Goal: Information Seeking & Learning: Find specific fact

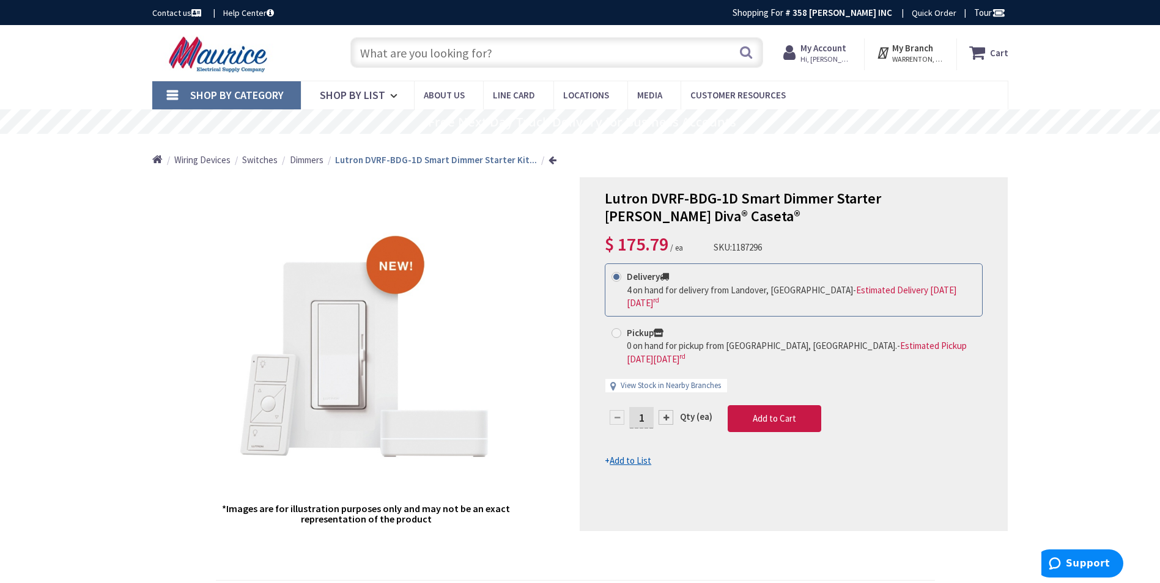
click at [506, 50] on input "text" at bounding box center [556, 52] width 413 height 31
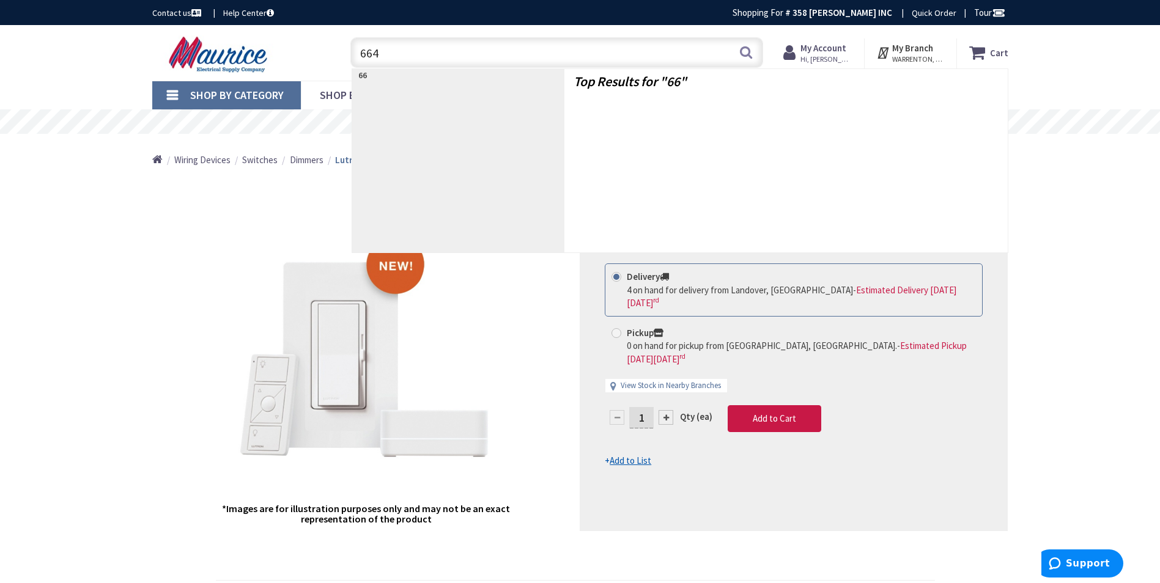
type input "6641"
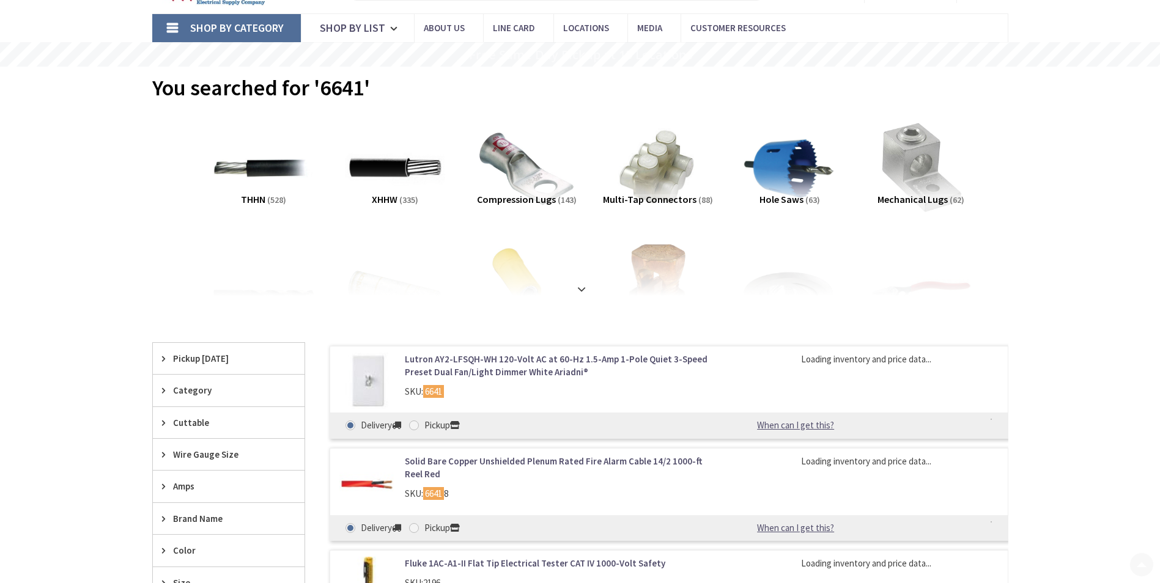
scroll to position [122, 0]
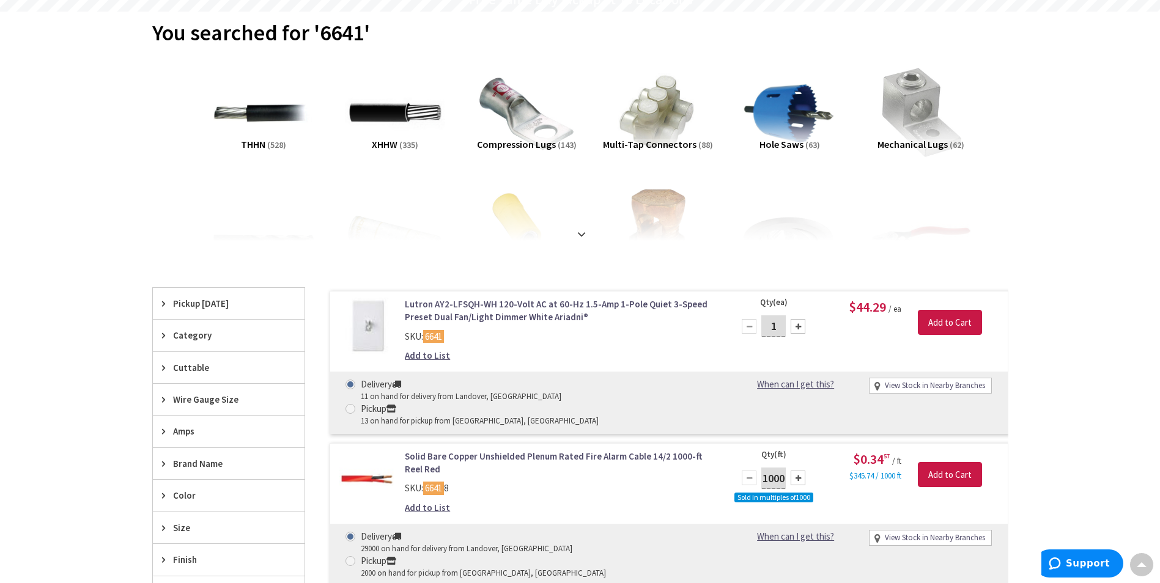
click at [530, 315] on link "Lutron AY2-LFSQH-WH 120-Volt AC at 60-Hz 1.5-Amp 1-Pole Quiet 3-Speed Preset Du…" at bounding box center [560, 311] width 311 height 26
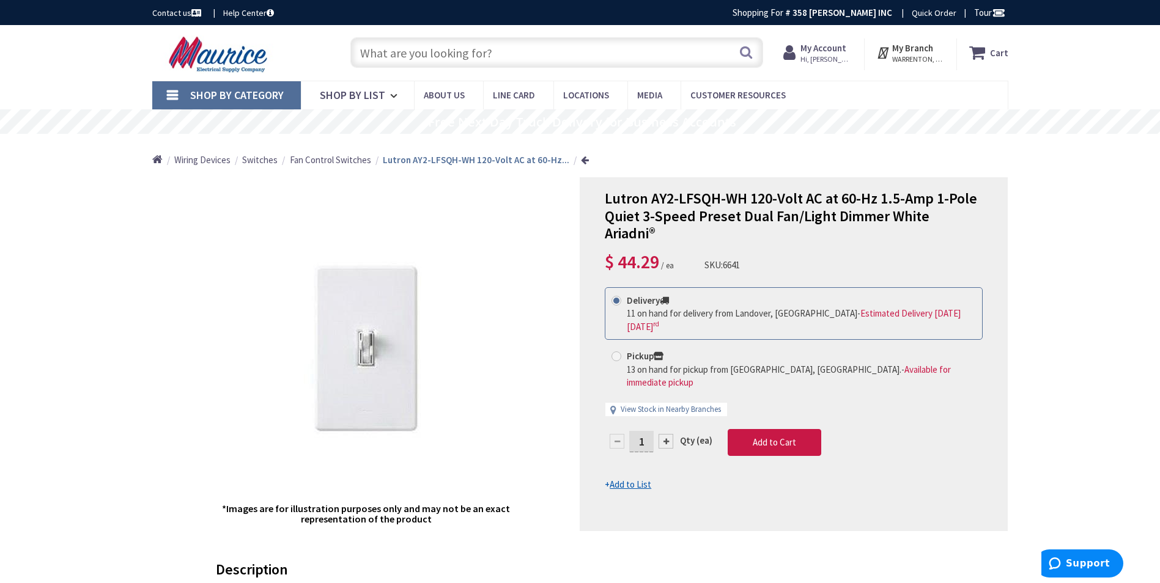
click at [658, 45] on input "text" at bounding box center [556, 52] width 413 height 31
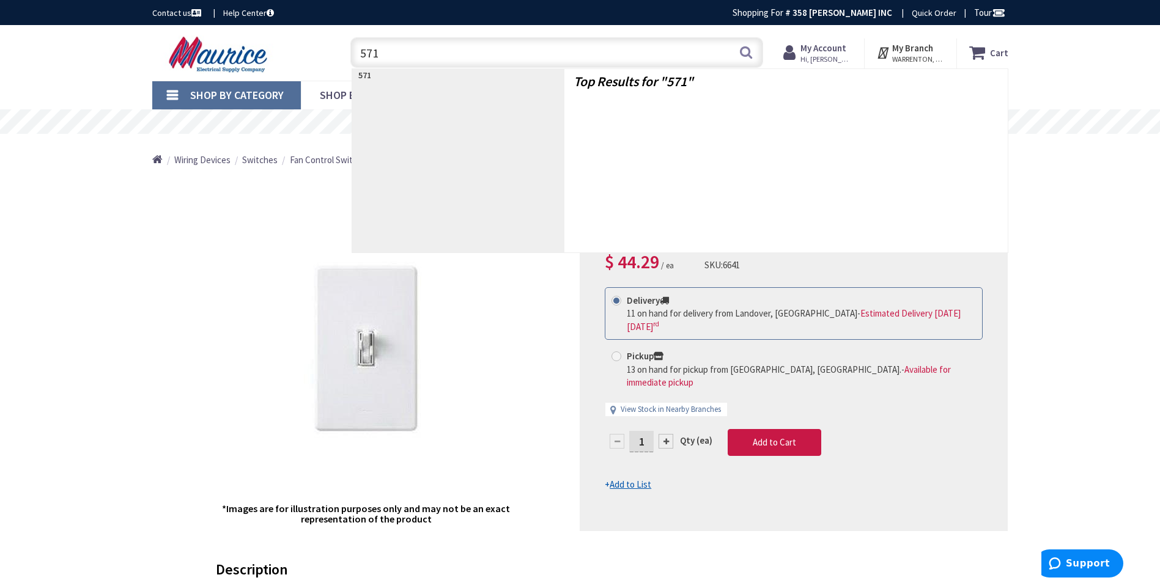
type input "5710"
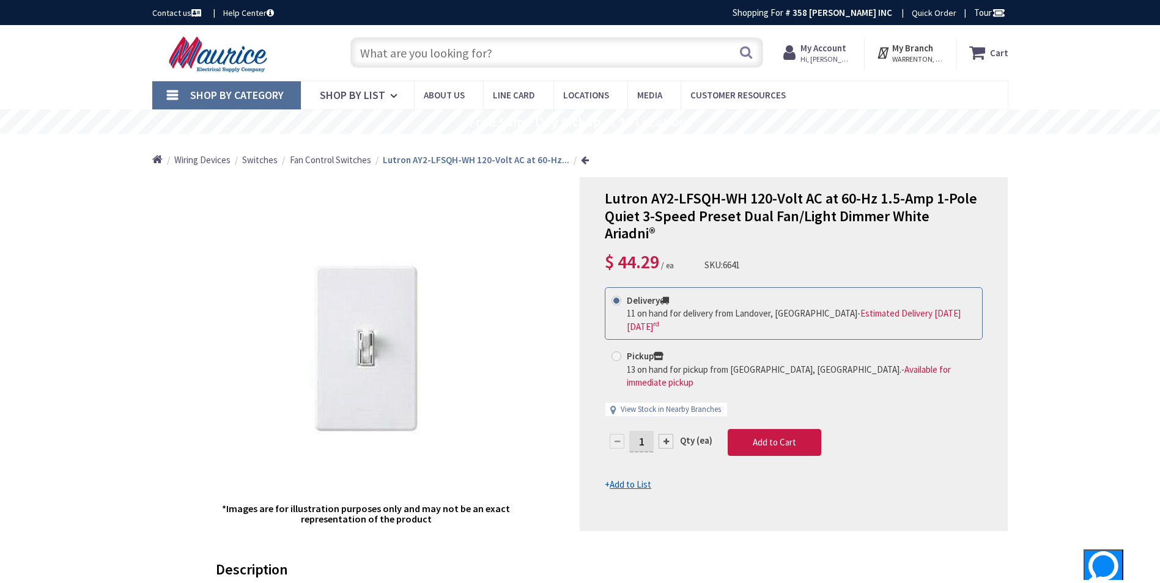
click at [506, 58] on input "text" at bounding box center [556, 52] width 413 height 31
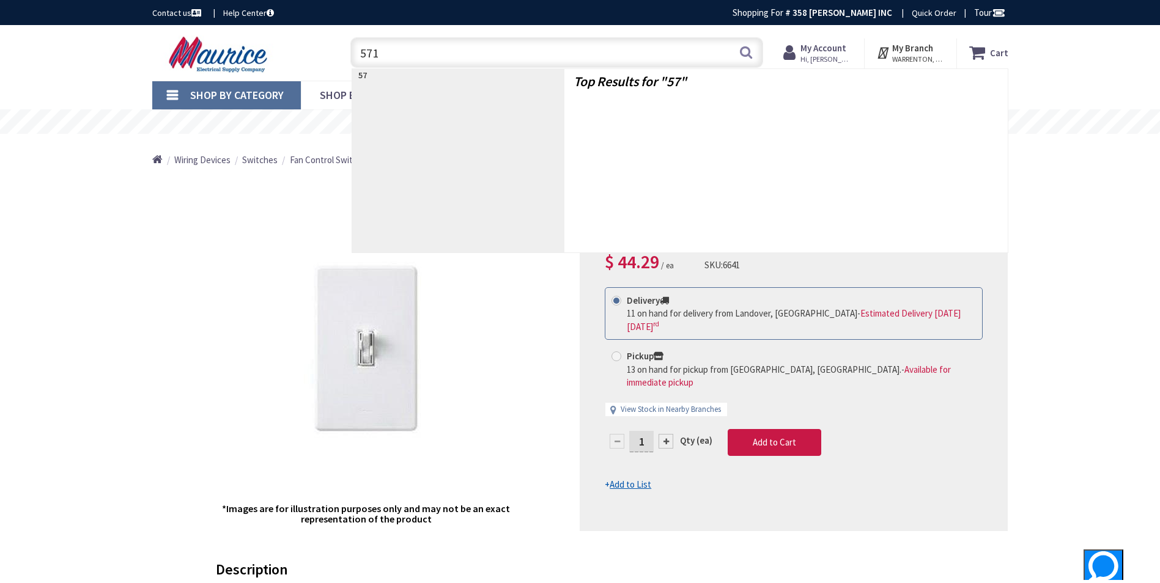
type input "5710"
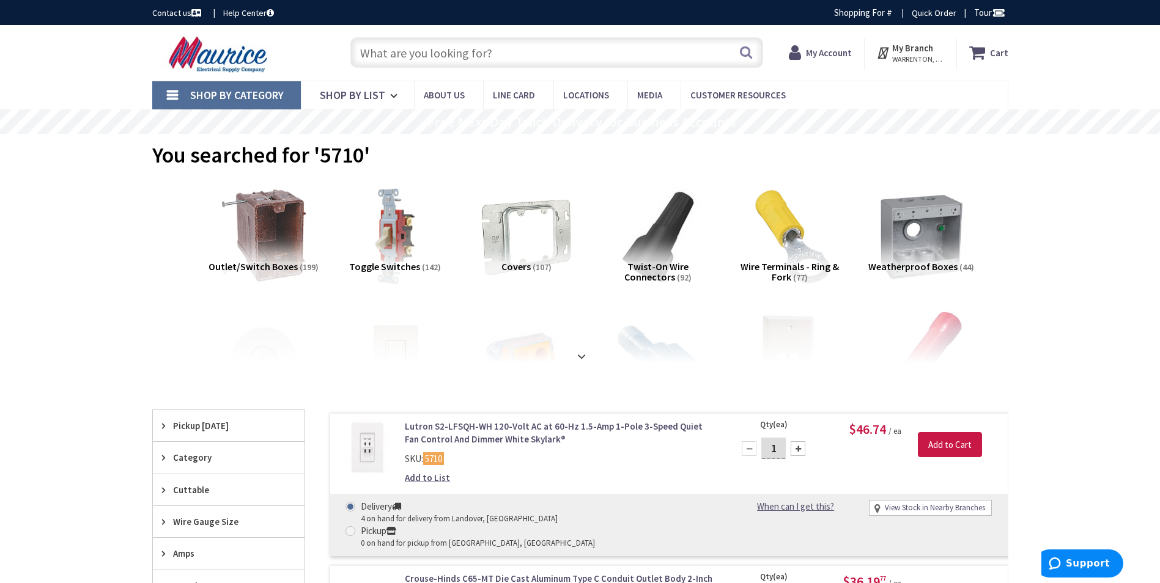
click at [460, 424] on link "Lutron S2-LFSQH-WH 120-Volt AC at 60-Hz 1.5-Amp 1-Pole 3-Speed Quiet Fan Contro…" at bounding box center [560, 433] width 311 height 26
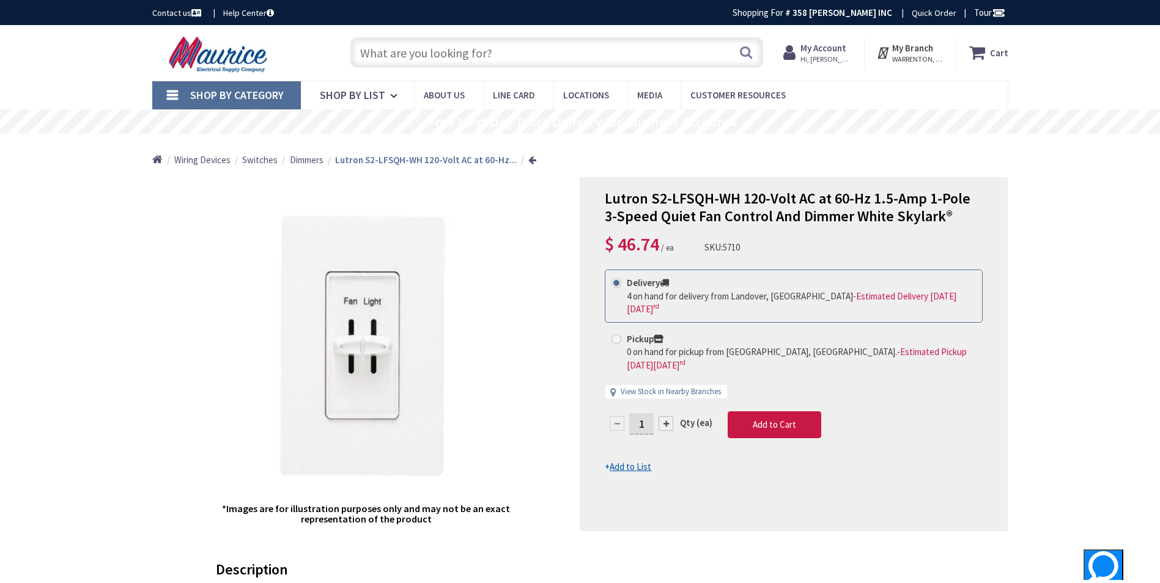
click at [628, 53] on input "text" at bounding box center [556, 52] width 413 height 31
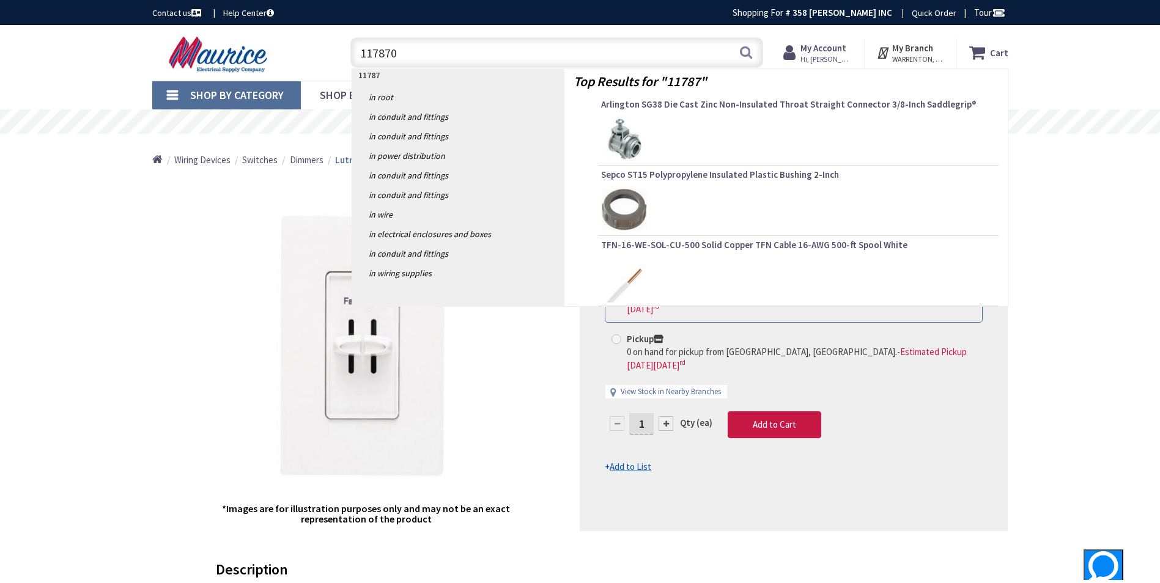
type input "1178708"
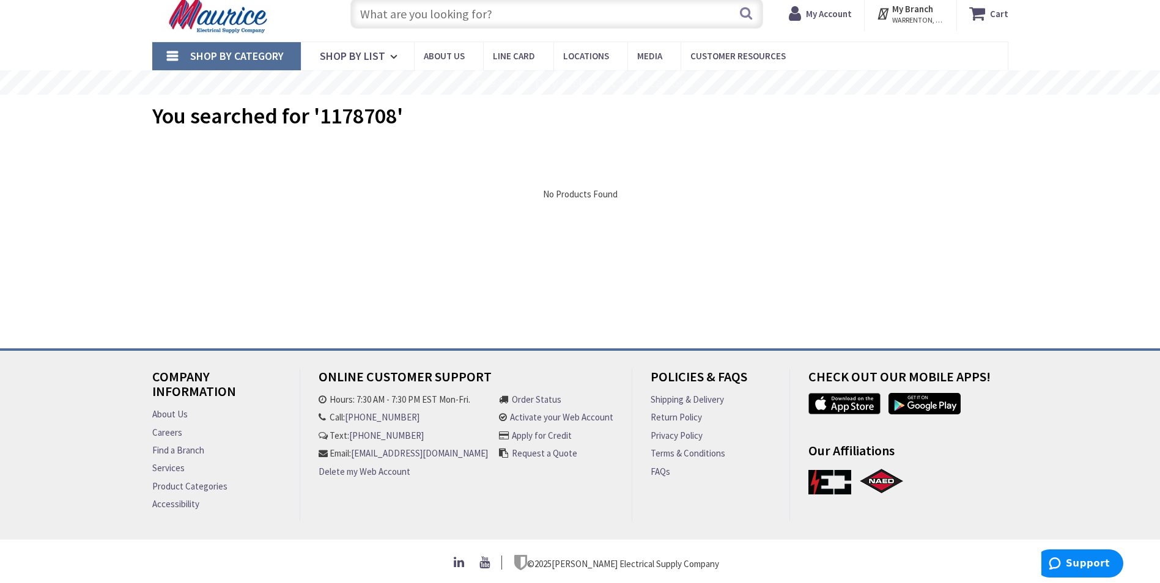
click at [501, 11] on input "text" at bounding box center [556, 13] width 413 height 31
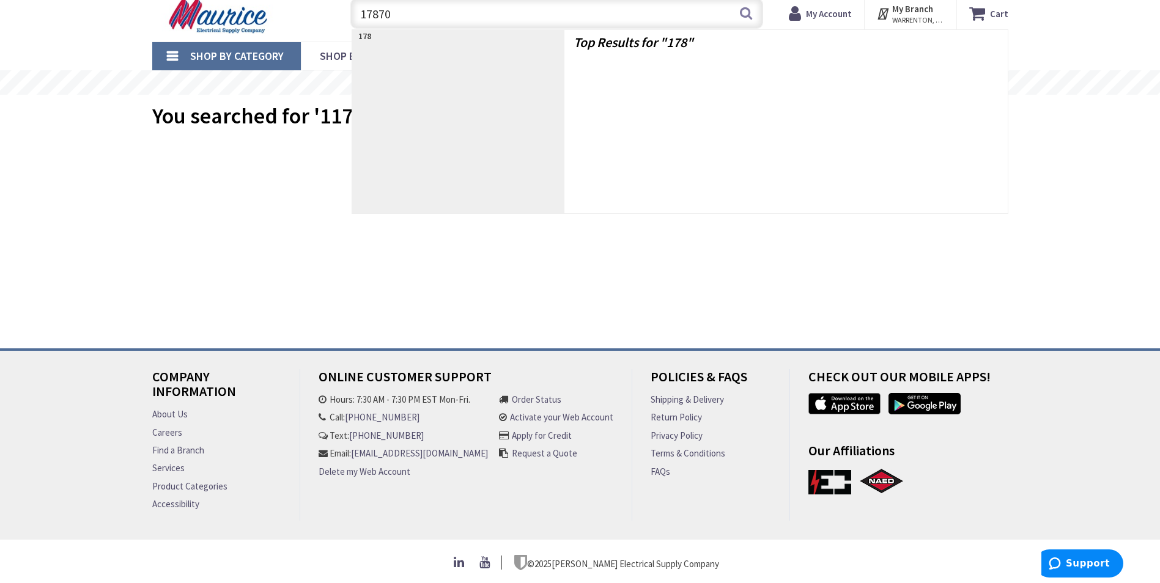
type input "178708"
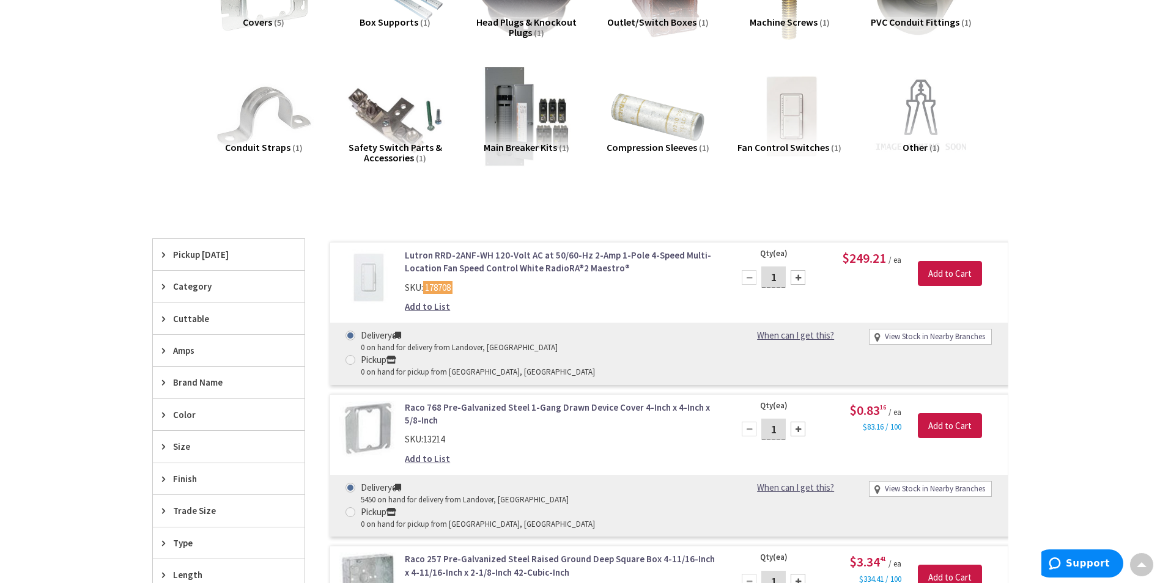
click at [479, 264] on link "Lutron RRD-2ANF-WH 120-Volt AC at 50/60-Hz 2-Amp 1-Pole 4-Speed Multi-Location …" at bounding box center [560, 262] width 311 height 26
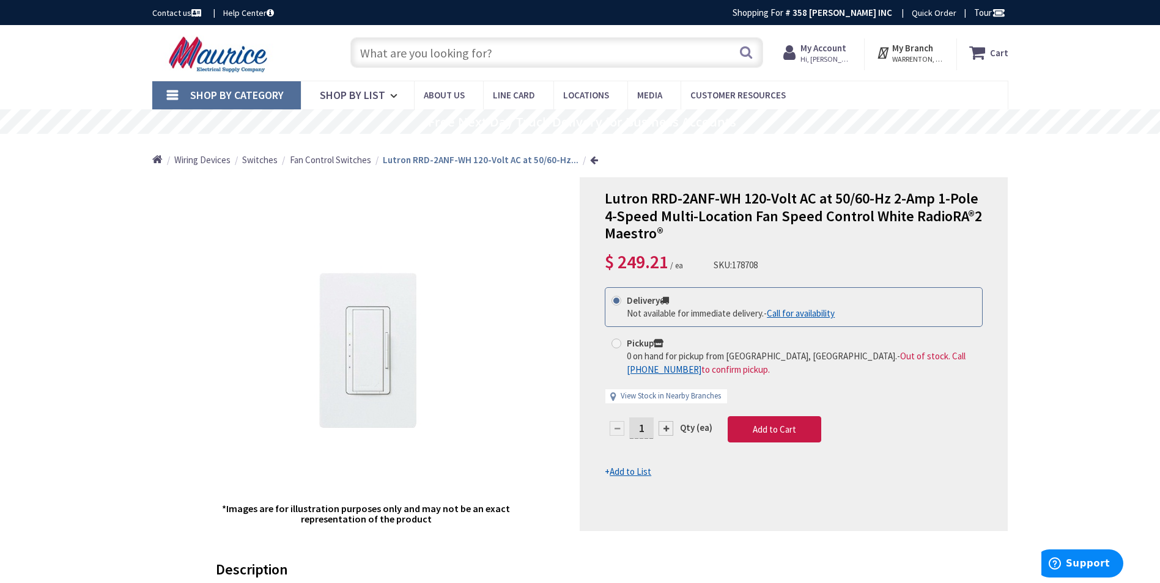
click at [574, 47] on input "text" at bounding box center [556, 52] width 413 height 31
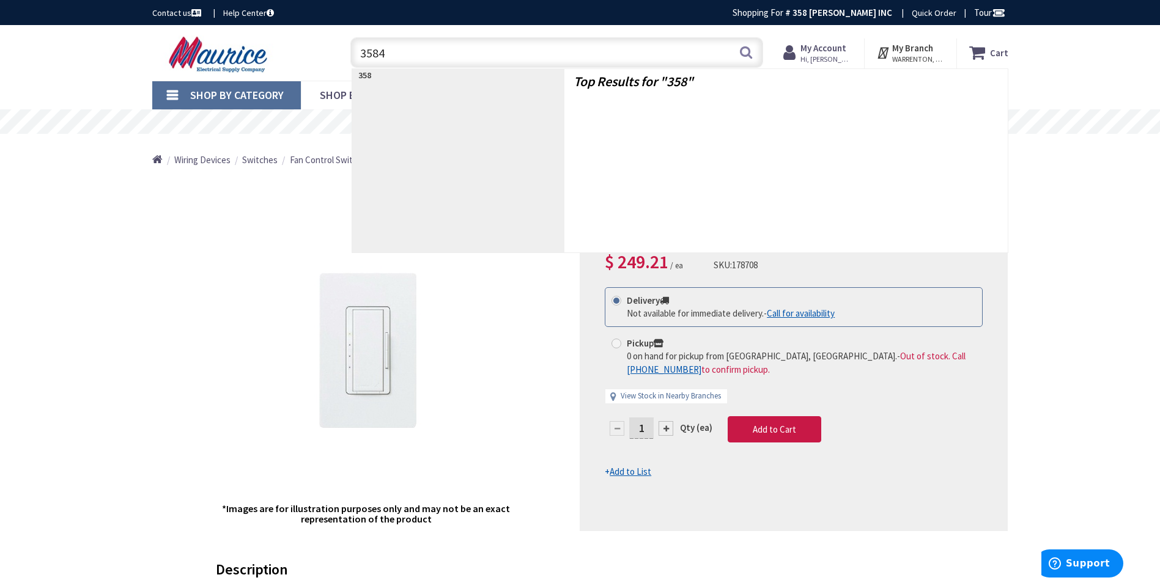
type input "35847"
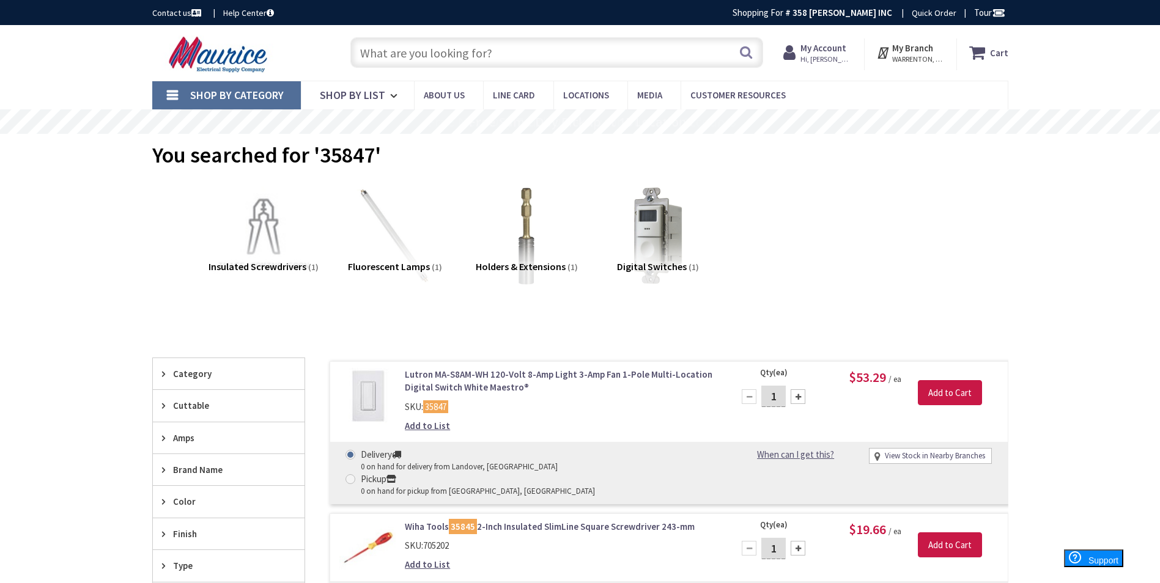
click at [607, 56] on input "text" at bounding box center [556, 52] width 413 height 31
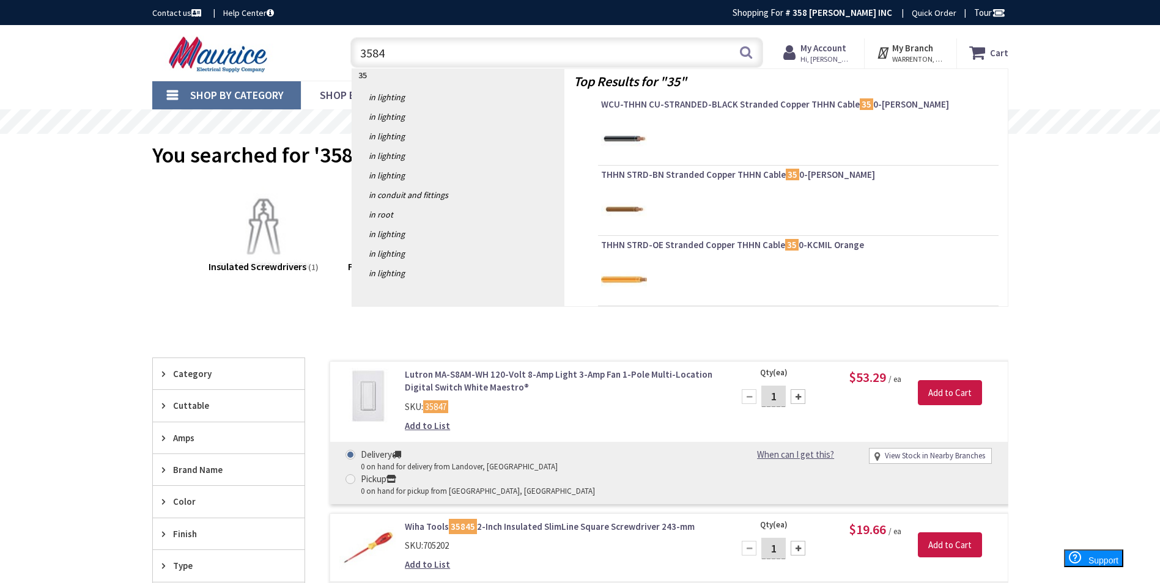
type input "35847"
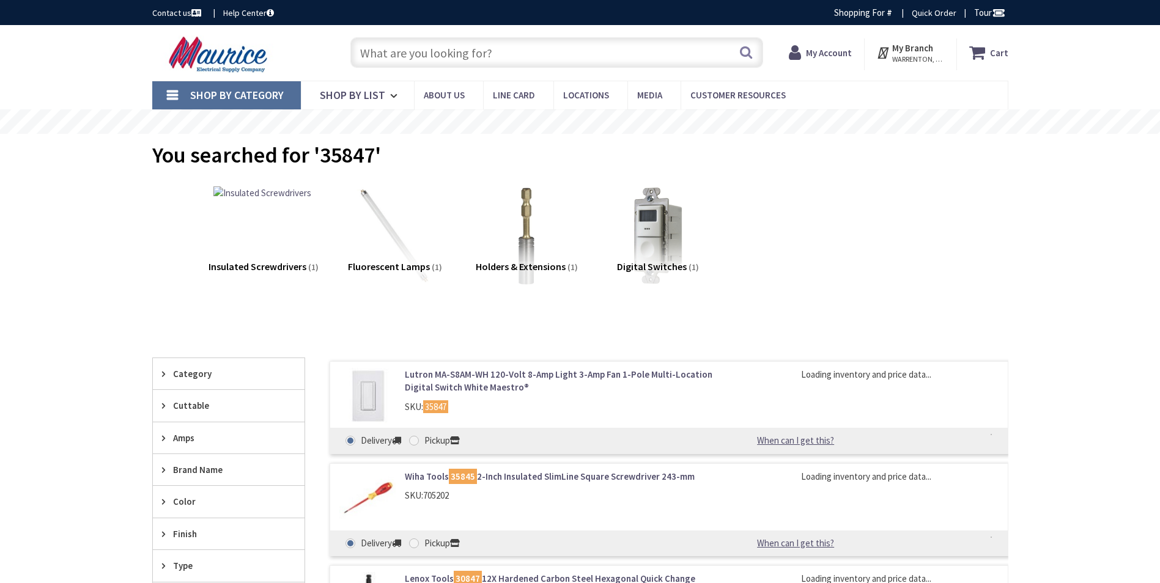
click at [479, 382] on link "Lutron MA-S8AM-WH 120-Volt 8-Amp Light 3-Amp Fan 1-Pole Multi-Location Digital …" at bounding box center [560, 381] width 311 height 26
